Goal: Book appointment/travel/reservation

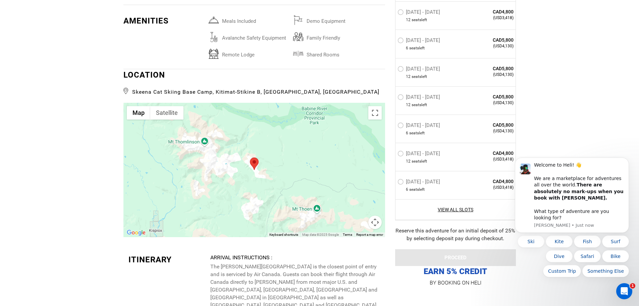
scroll to position [1409, 0]
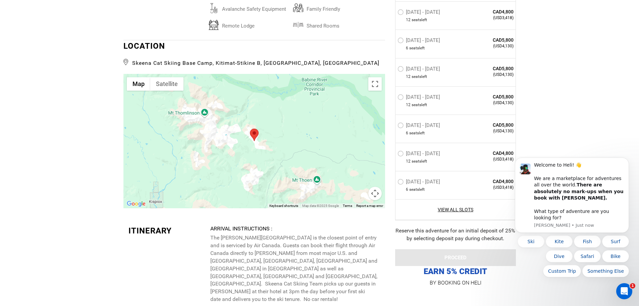
click at [265, 140] on div at bounding box center [254, 141] width 262 height 134
click at [378, 85] on button "Toggle fullscreen view" at bounding box center [374, 83] width 13 height 13
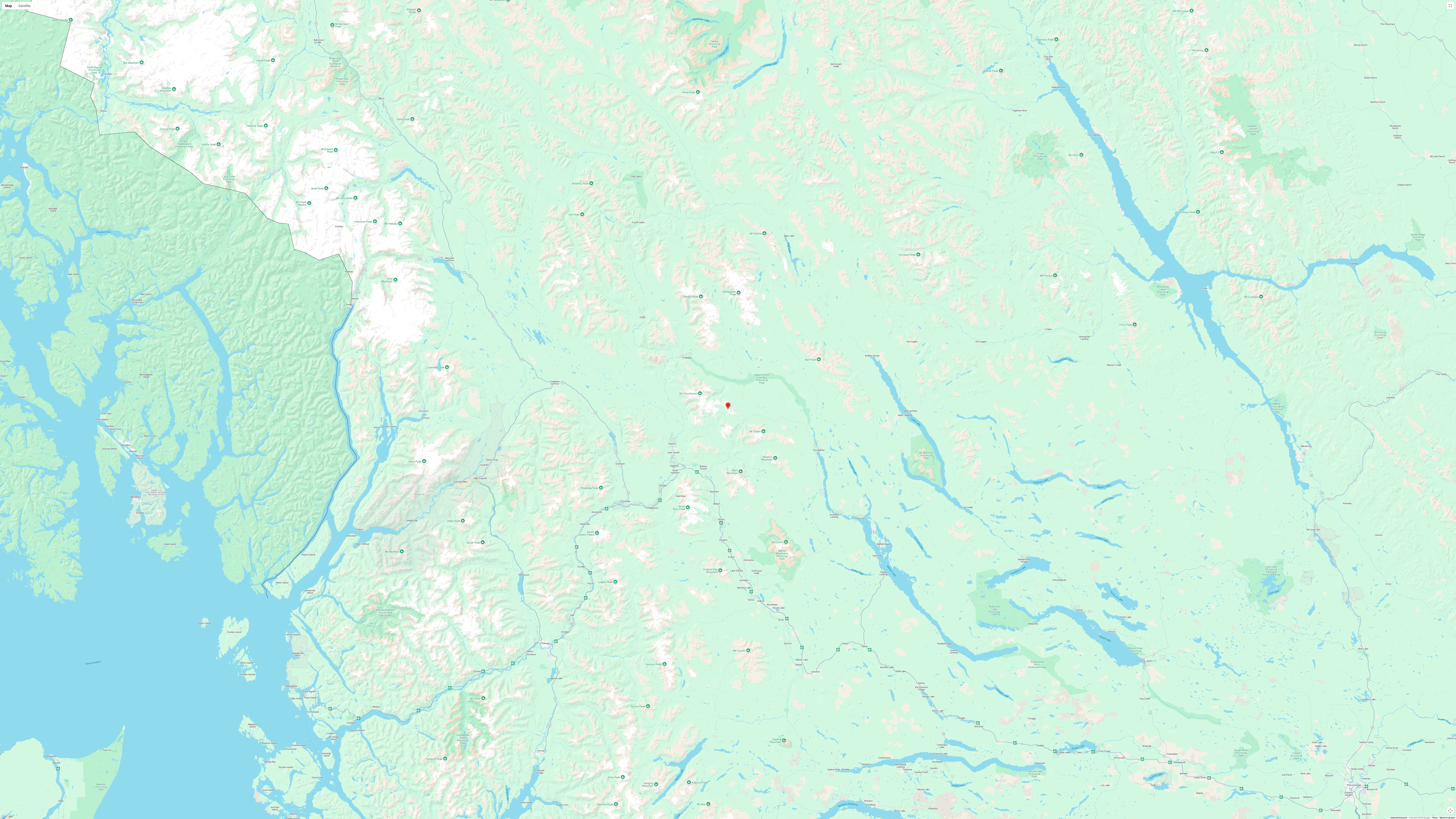
click at [364, 172] on div at bounding box center [728, 409] width 1456 height 819
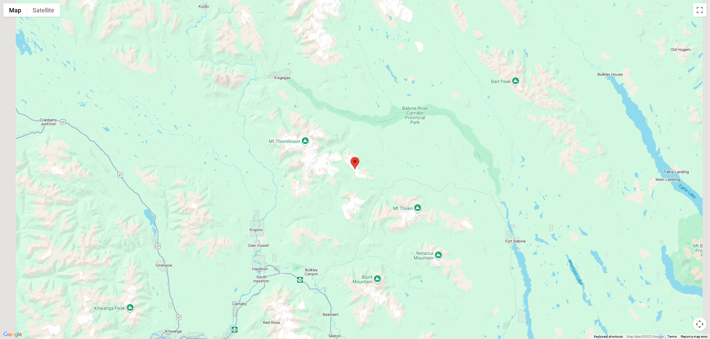
scroll to position [1192, 0]
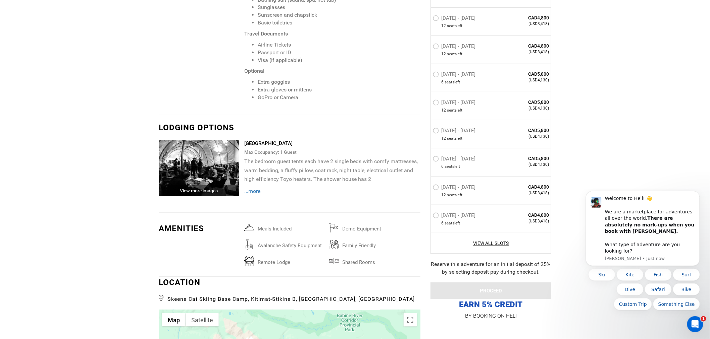
click at [257, 192] on span "...more" at bounding box center [252, 191] width 16 height 6
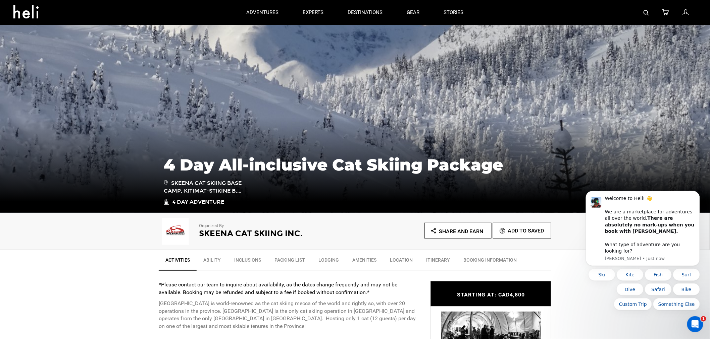
scroll to position [0, 0]
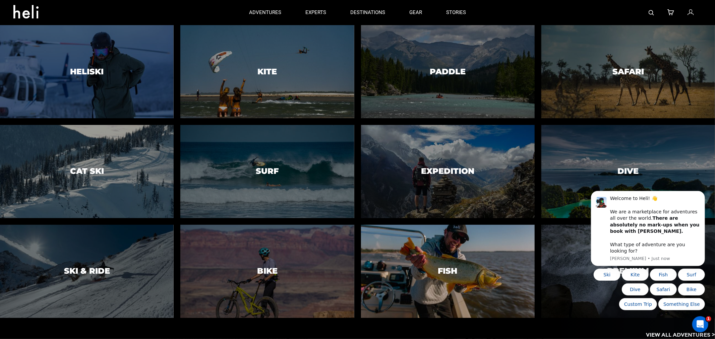
click at [423, 267] on div at bounding box center [447, 271] width 177 height 95
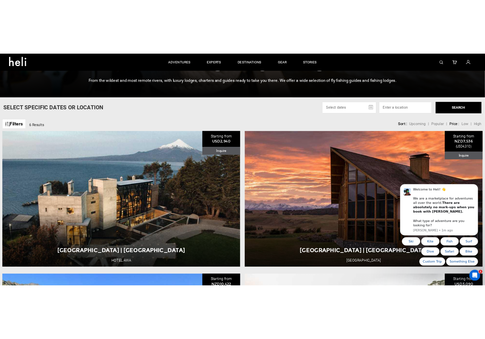
scroll to position [135, 0]
